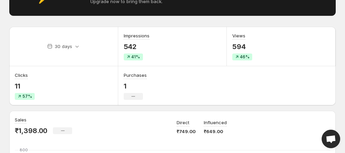
scroll to position [86, 0]
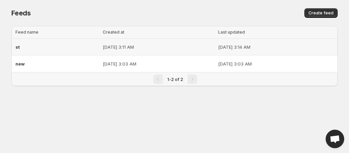
click at [177, 52] on td "[DATE] 3:11 AM" at bounding box center [158, 47] width 115 height 17
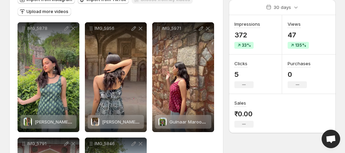
scroll to position [86, 0]
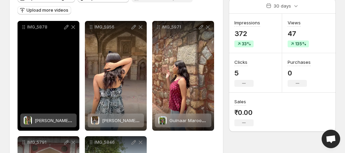
click at [37, 122] on span "[PERSON_NAME] deep back kurti" at bounding box center [70, 120] width 70 height 5
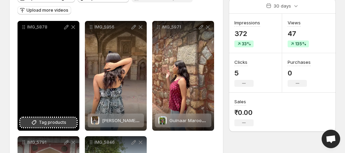
click at [44, 123] on span "Tag products" at bounding box center [52, 122] width 27 height 7
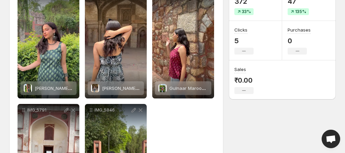
scroll to position [129, 0]
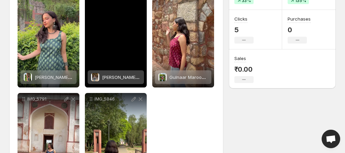
click at [129, 78] on span "[PERSON_NAME] neck [PERSON_NAME]" at bounding box center [143, 77] width 83 height 5
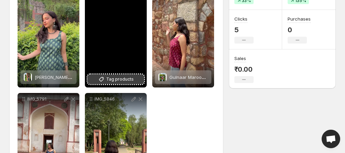
click at [119, 80] on span "Tag products" at bounding box center [119, 79] width 27 height 7
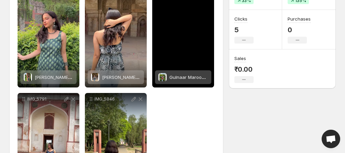
click at [187, 79] on span "Gulnaar Maroon adjustable strap Corset Kurti" at bounding box center [218, 77] width 98 height 5
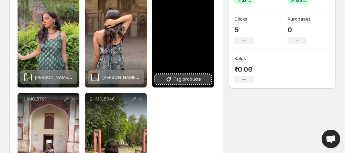
click at [187, 78] on span "Tag products" at bounding box center [187, 79] width 27 height 7
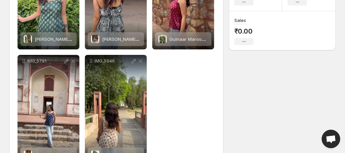
scroll to position [195, 0]
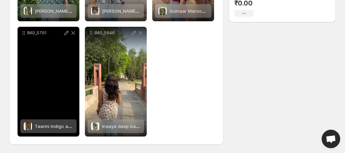
click at [35, 125] on span "Taarini Indigo adjustable strap Corset Kurti" at bounding box center [81, 126] width 92 height 5
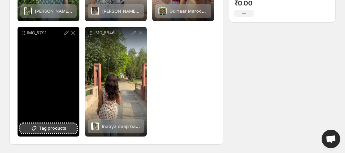
click at [53, 130] on span "Tag products" at bounding box center [52, 128] width 27 height 7
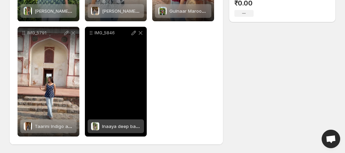
click at [113, 128] on span "Inaaya deep back [PERSON_NAME]" at bounding box center [139, 126] width 75 height 5
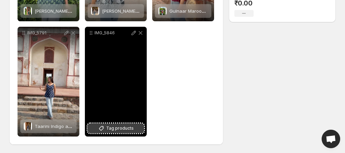
click at [119, 129] on span "Tag products" at bounding box center [119, 128] width 27 height 7
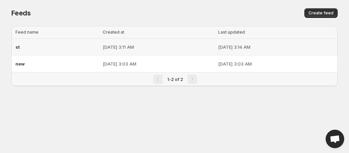
click at [133, 42] on td "[DATE] 3:11 AM" at bounding box center [158, 47] width 115 height 17
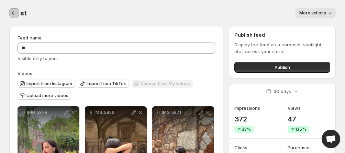
click at [18, 13] on button "Settings" at bounding box center [14, 13] width 10 height 10
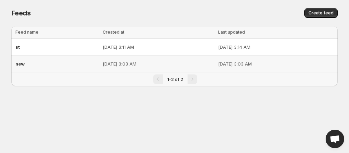
click at [124, 64] on p "[DATE] 3:03 AM" at bounding box center [158, 63] width 111 height 7
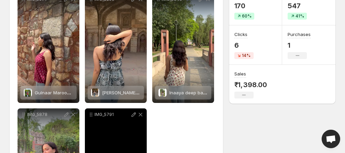
scroll to position [109, 0]
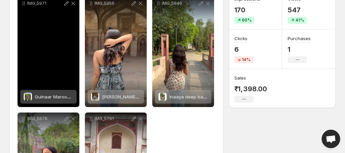
click at [45, 97] on span "Gulnaar Maroon adjustable strap Corset Kurti" at bounding box center [84, 96] width 98 height 5
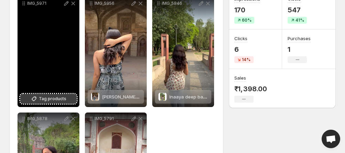
click at [48, 99] on span "Tag products" at bounding box center [52, 99] width 27 height 7
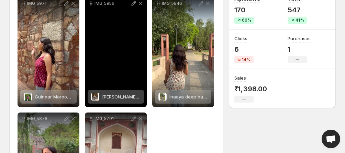
click at [110, 97] on span "[PERSON_NAME] neck [PERSON_NAME]" at bounding box center [143, 96] width 83 height 5
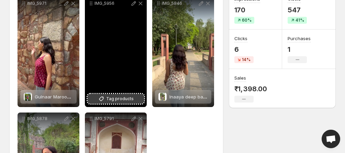
click at [117, 100] on span "Tag products" at bounding box center [119, 99] width 27 height 7
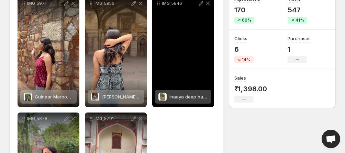
click at [180, 98] on span "Inaaya deep back [PERSON_NAME]" at bounding box center [206, 96] width 75 height 5
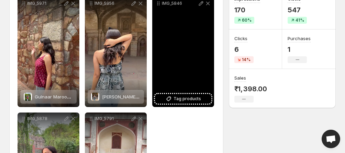
click at [183, 96] on span "Tag products" at bounding box center [187, 99] width 27 height 7
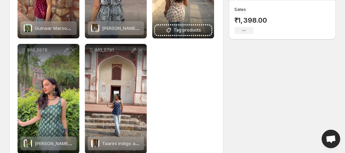
scroll to position [195, 0]
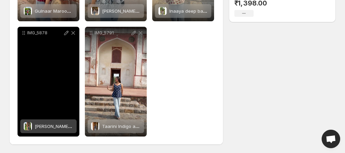
click at [53, 123] on div "[PERSON_NAME] deep back kurti" at bounding box center [54, 127] width 38 height 14
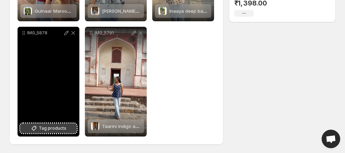
click at [48, 125] on span "Tag products" at bounding box center [52, 128] width 27 height 7
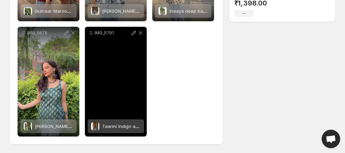
click at [115, 131] on div "Taarini Indigo adjustable strap Corset Kurti" at bounding box center [121, 127] width 38 height 14
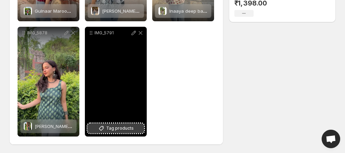
click at [104, 126] on icon at bounding box center [101, 128] width 7 height 7
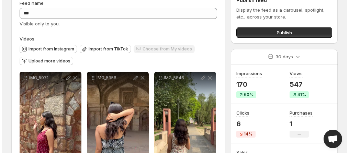
scroll to position [0, 0]
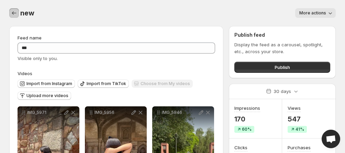
click at [15, 12] on icon "Settings" at bounding box center [14, 13] width 7 height 7
